Goal: Task Accomplishment & Management: Use online tool/utility

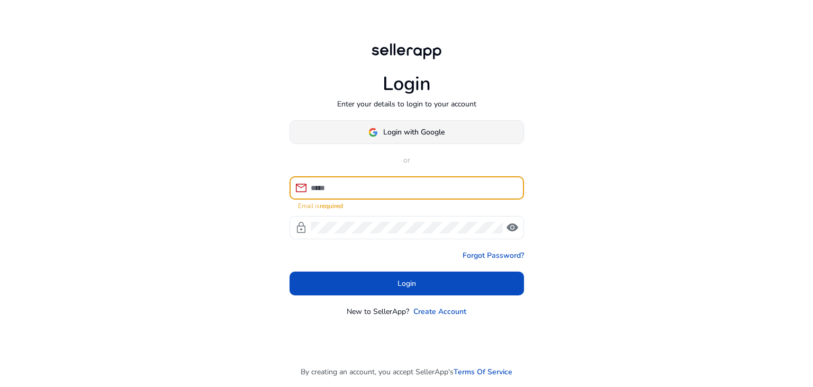
click at [388, 131] on span "Login with Google" at bounding box center [413, 131] width 61 height 11
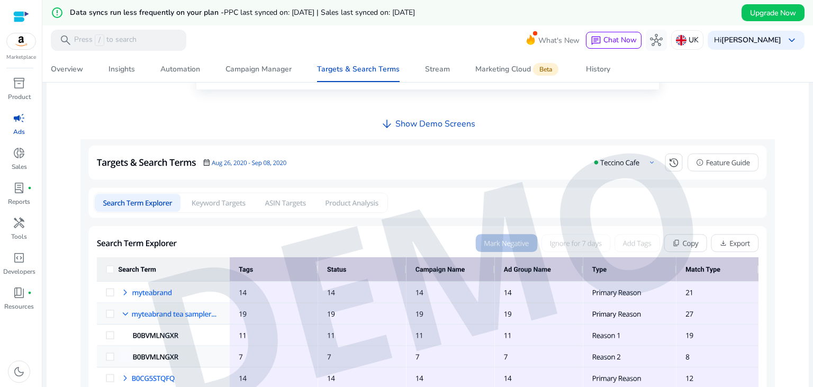
scroll to position [211, 0]
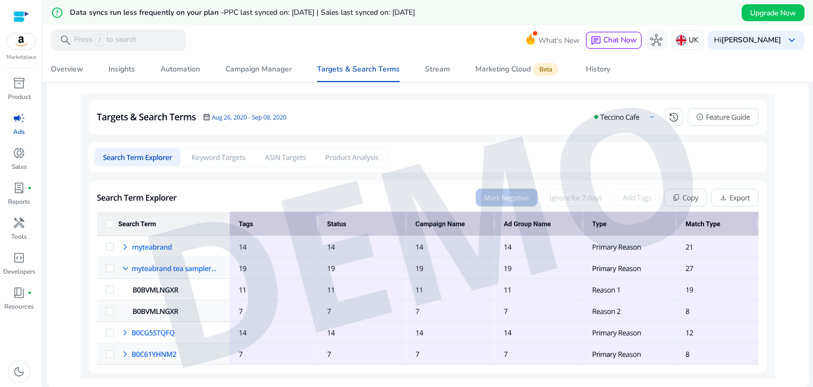
click at [163, 287] on img at bounding box center [427, 236] width 694 height 285
click at [147, 331] on img at bounding box center [427, 236] width 694 height 285
click at [20, 188] on span "lab_profile" at bounding box center [19, 187] width 13 height 13
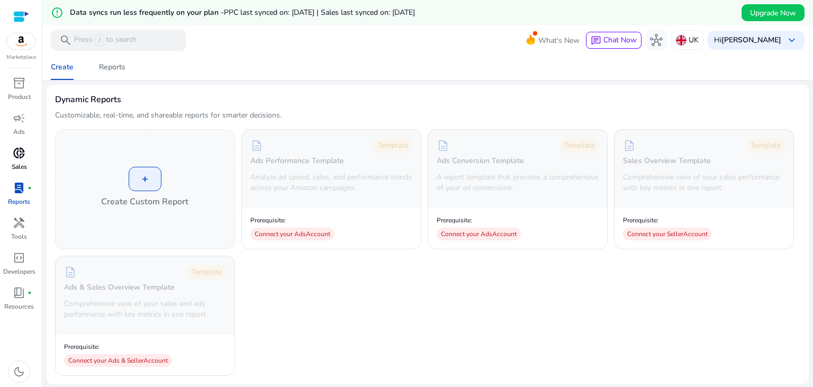
click at [24, 148] on span "donut_small" at bounding box center [19, 153] width 13 height 13
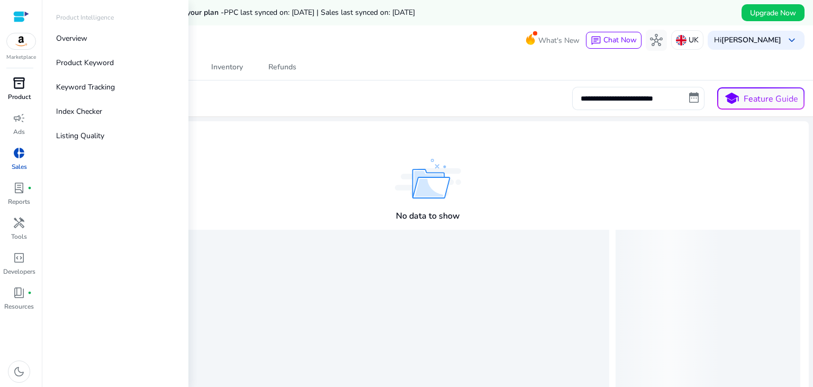
click at [28, 87] on div "inventory_2" at bounding box center [19, 83] width 30 height 17
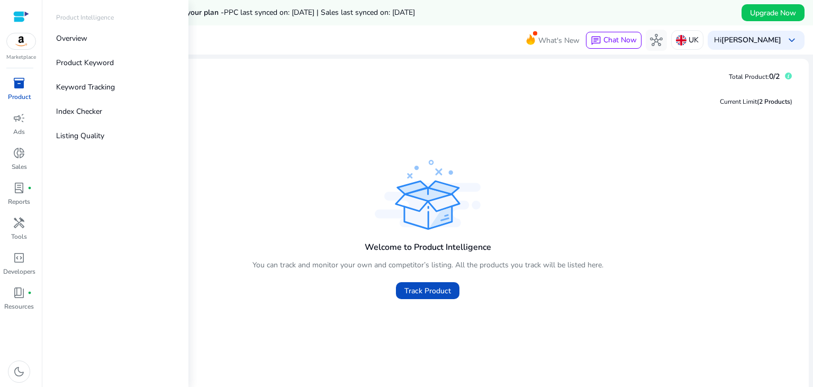
click at [24, 44] on img at bounding box center [21, 41] width 29 height 16
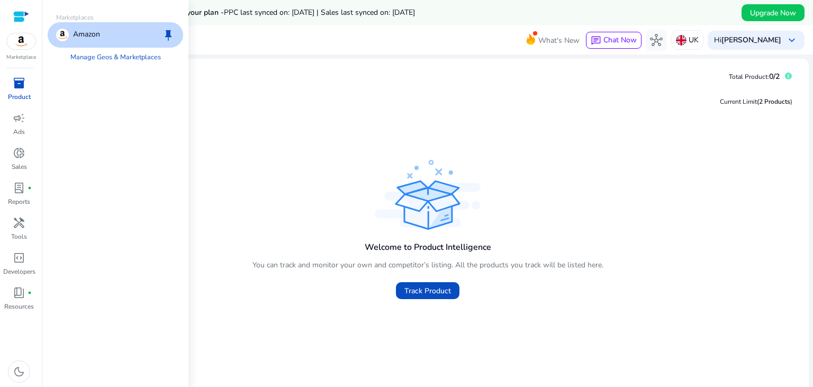
click at [14, 89] on div "inventory_2" at bounding box center [19, 83] width 30 height 17
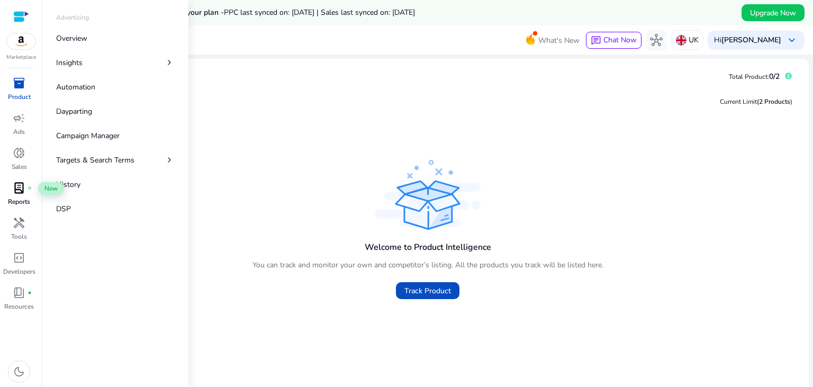
click at [29, 194] on div "lab_profile fiber_manual_record" at bounding box center [19, 187] width 30 height 17
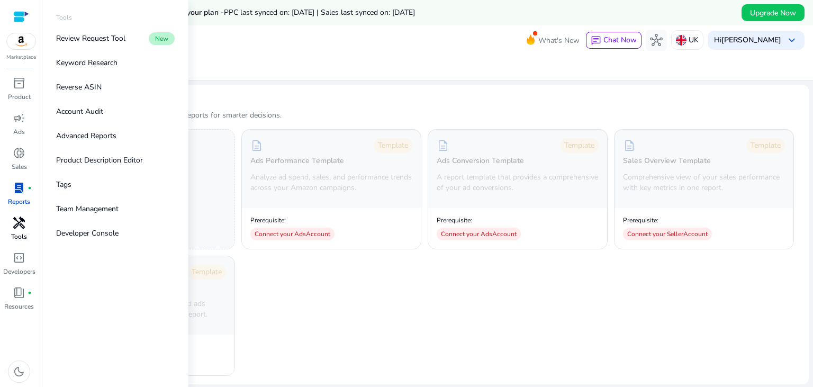
click at [16, 225] on span "handyman" at bounding box center [19, 222] width 13 height 13
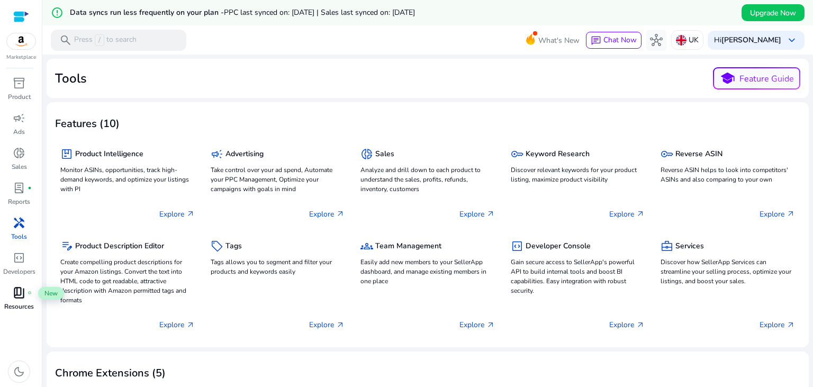
click at [14, 293] on div "book_4 fiber_manual_record" at bounding box center [19, 292] width 30 height 17
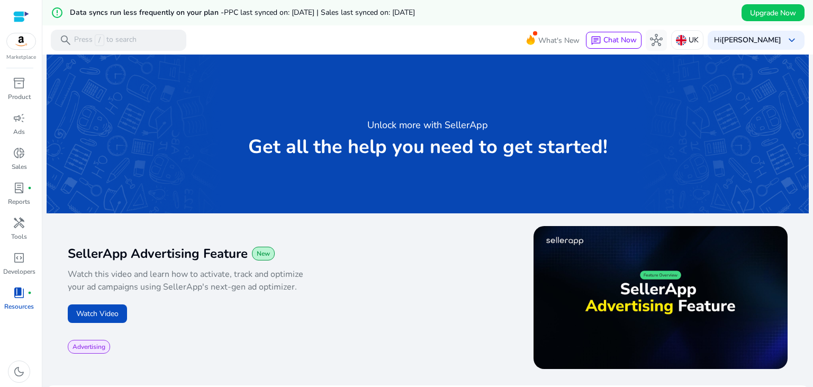
click at [368, 14] on span "PPC last synced on: [DATE] | Sales last synced on: [DATE]" at bounding box center [319, 12] width 191 height 10
click at [22, 86] on span "inventory_2" at bounding box center [19, 83] width 13 height 13
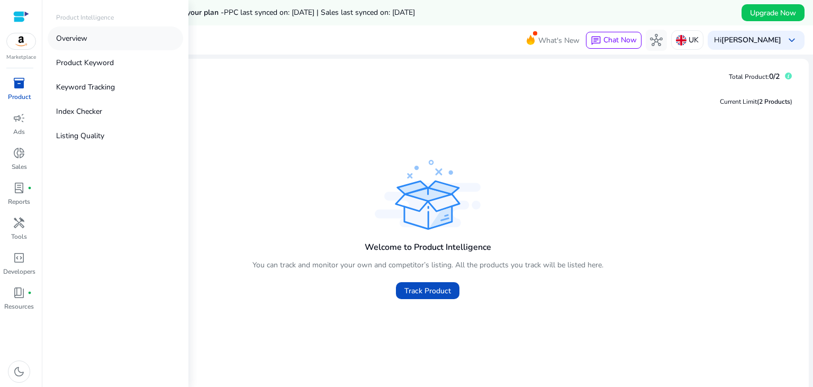
click at [81, 44] on link "Overview" at bounding box center [115, 38] width 135 height 24
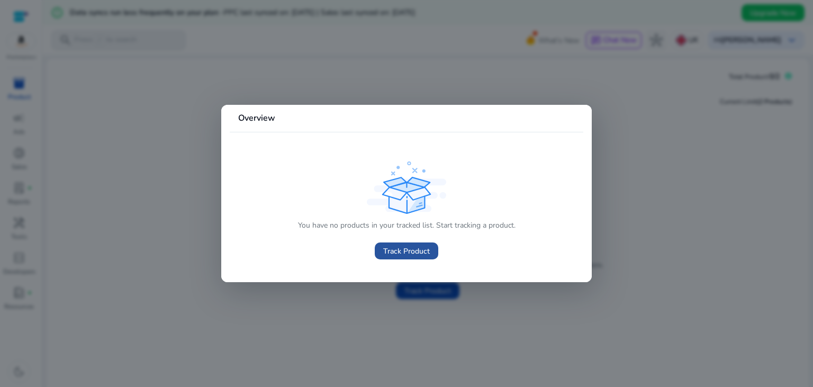
click at [392, 246] on span "Track Product" at bounding box center [406, 250] width 47 height 11
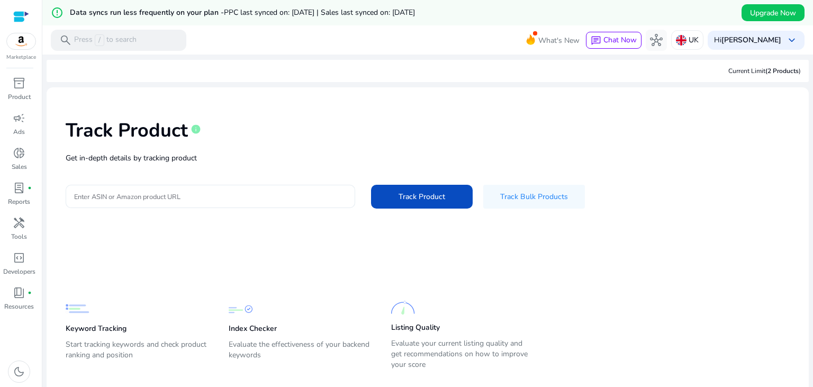
click at [319, 196] on input "Enter ASIN or Amazon product URL" at bounding box center [210, 196] width 272 height 12
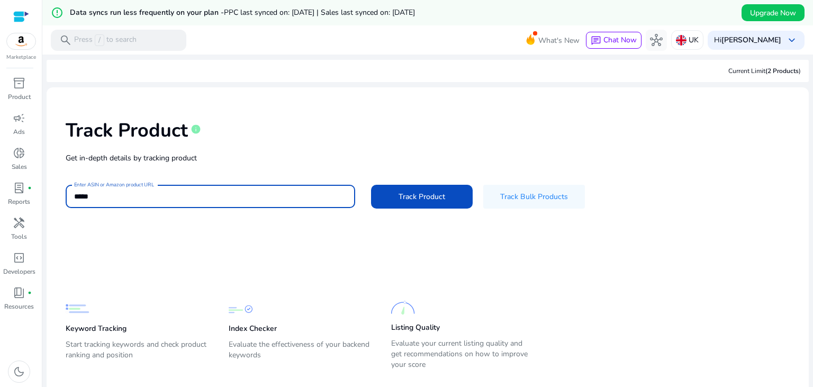
type input "*****"
click at [371, 185] on button "Track Product" at bounding box center [422, 197] width 102 height 24
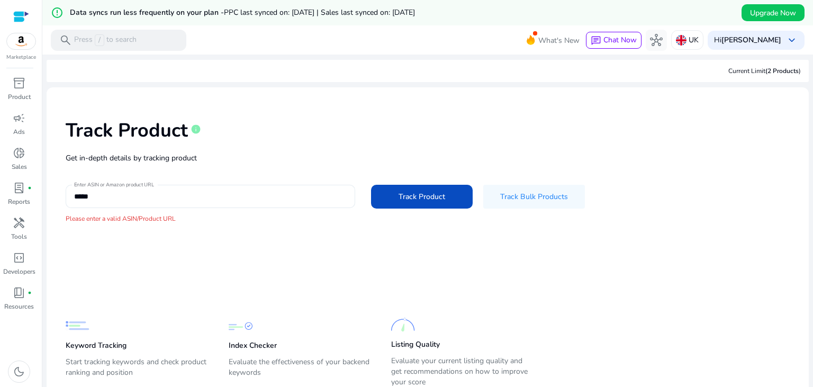
click at [168, 187] on div "*****" at bounding box center [210, 196] width 272 height 23
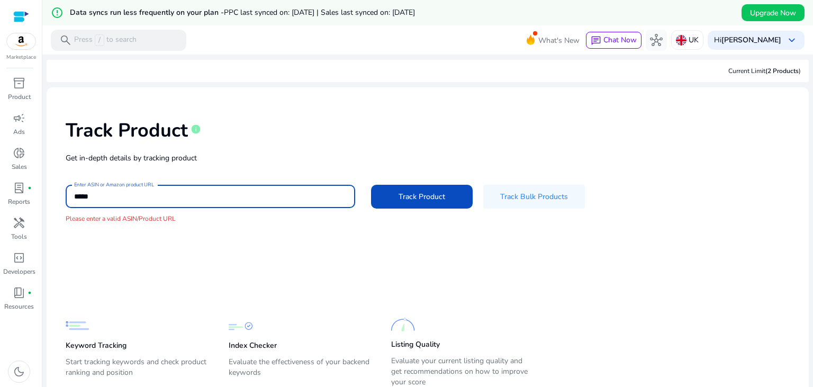
drag, startPoint x: 163, startPoint y: 191, endPoint x: 63, endPoint y: 187, distance: 99.5
click at [74, 190] on input "*****" at bounding box center [210, 196] width 272 height 12
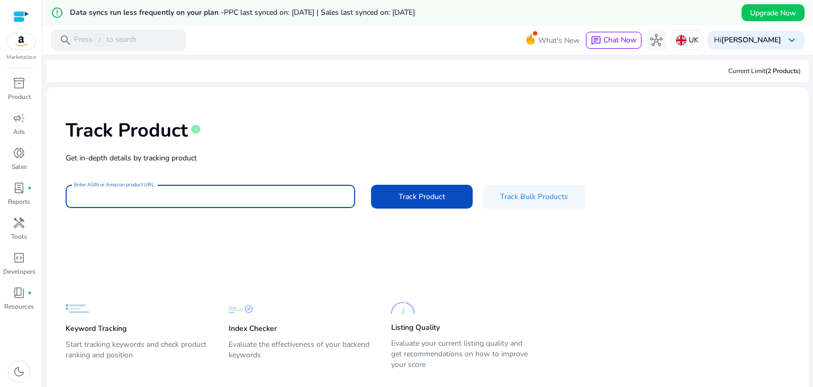
scroll to position [25, 0]
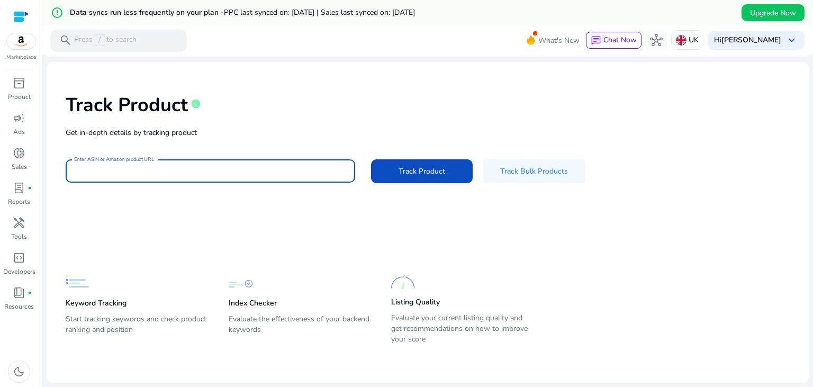
click at [167, 48] on div "search Press / to search" at bounding box center [118, 40] width 135 height 21
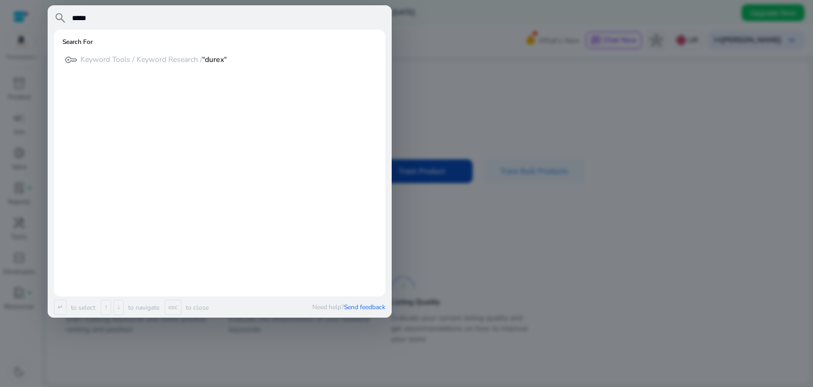
type input "*****"
click at [452, 98] on div at bounding box center [406, 193] width 813 height 387
